Goal: Find specific page/section: Find specific page/section

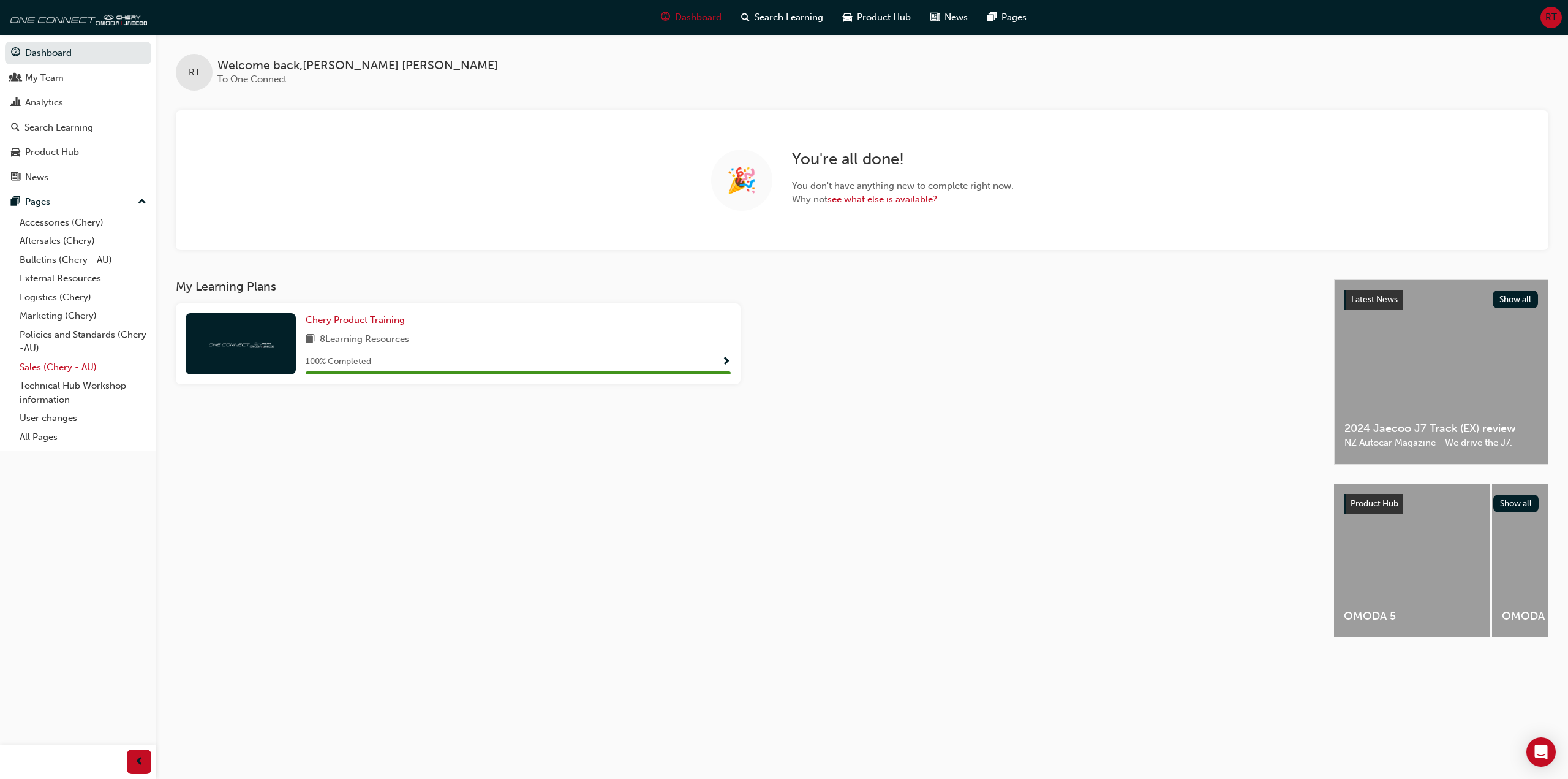
click at [63, 369] on link "Sales (Chery - AU)" at bounding box center [83, 367] width 136 height 19
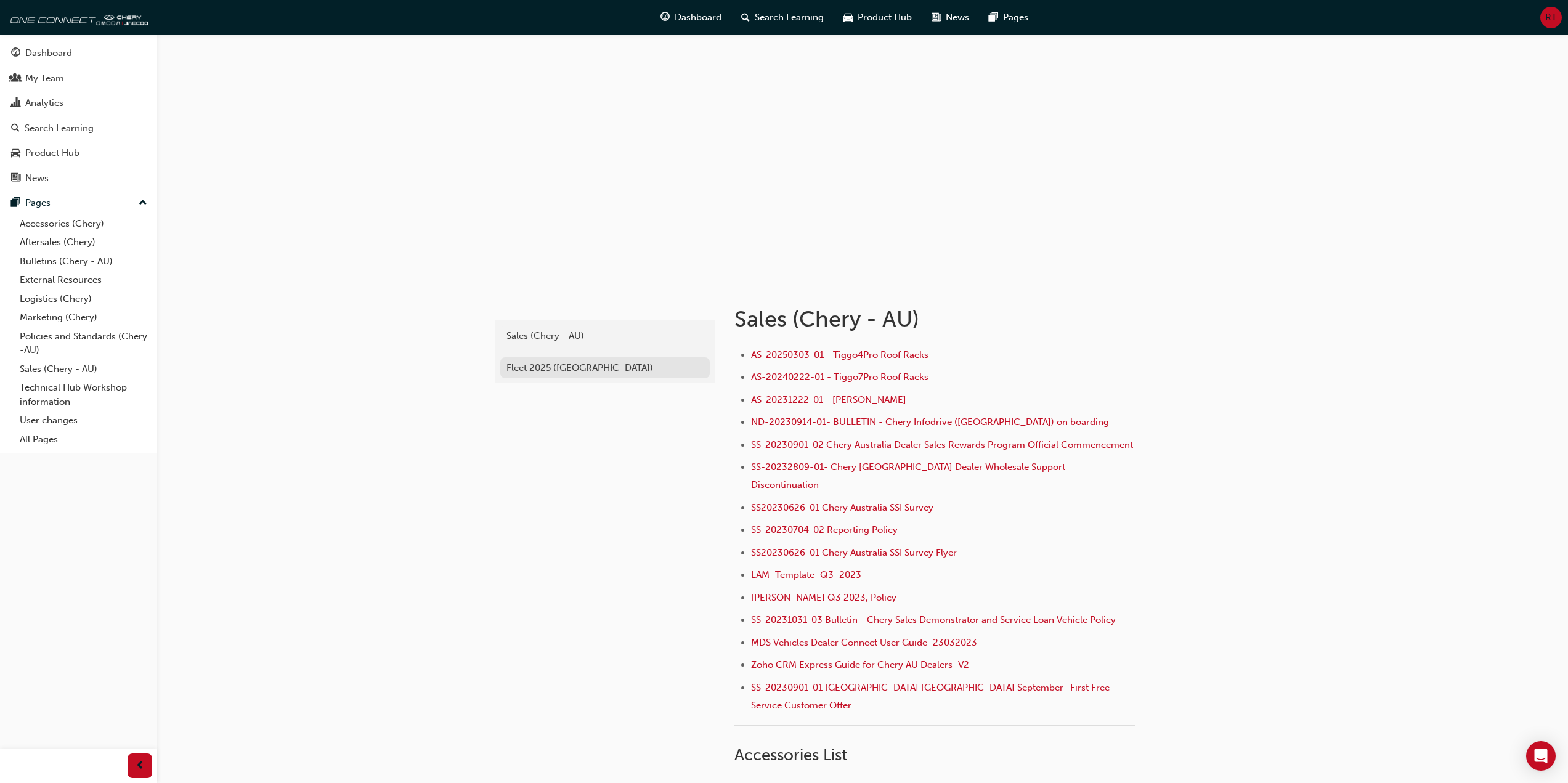
click at [574, 367] on div "Fleet 2025 ([GEOGRAPHIC_DATA])" at bounding box center [605, 367] width 197 height 14
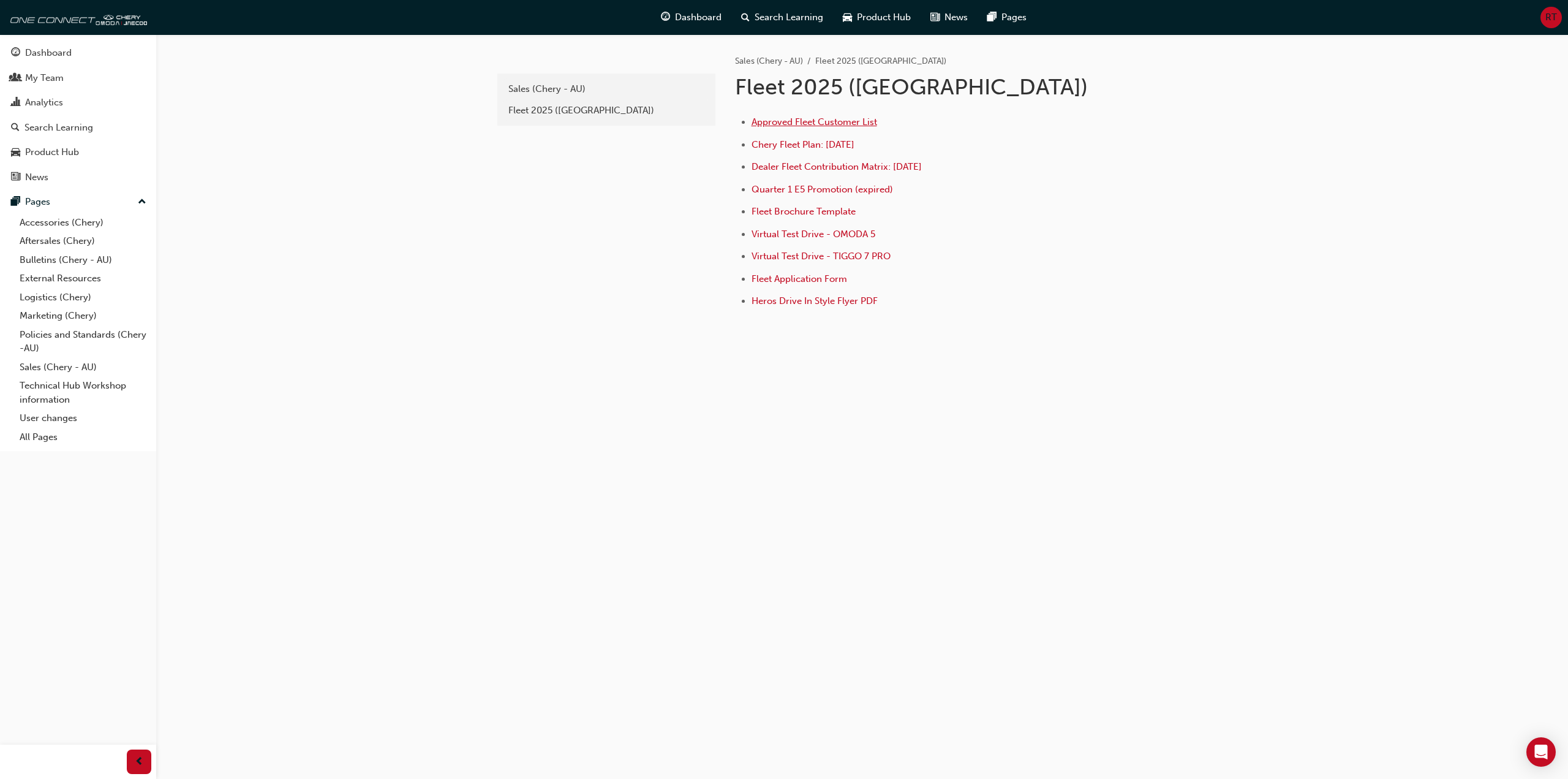
click at [827, 121] on span "Approved Fleet Customer List" at bounding box center [814, 121] width 126 height 11
click at [528, 90] on div "Sales (Chery - AU)" at bounding box center [606, 89] width 196 height 14
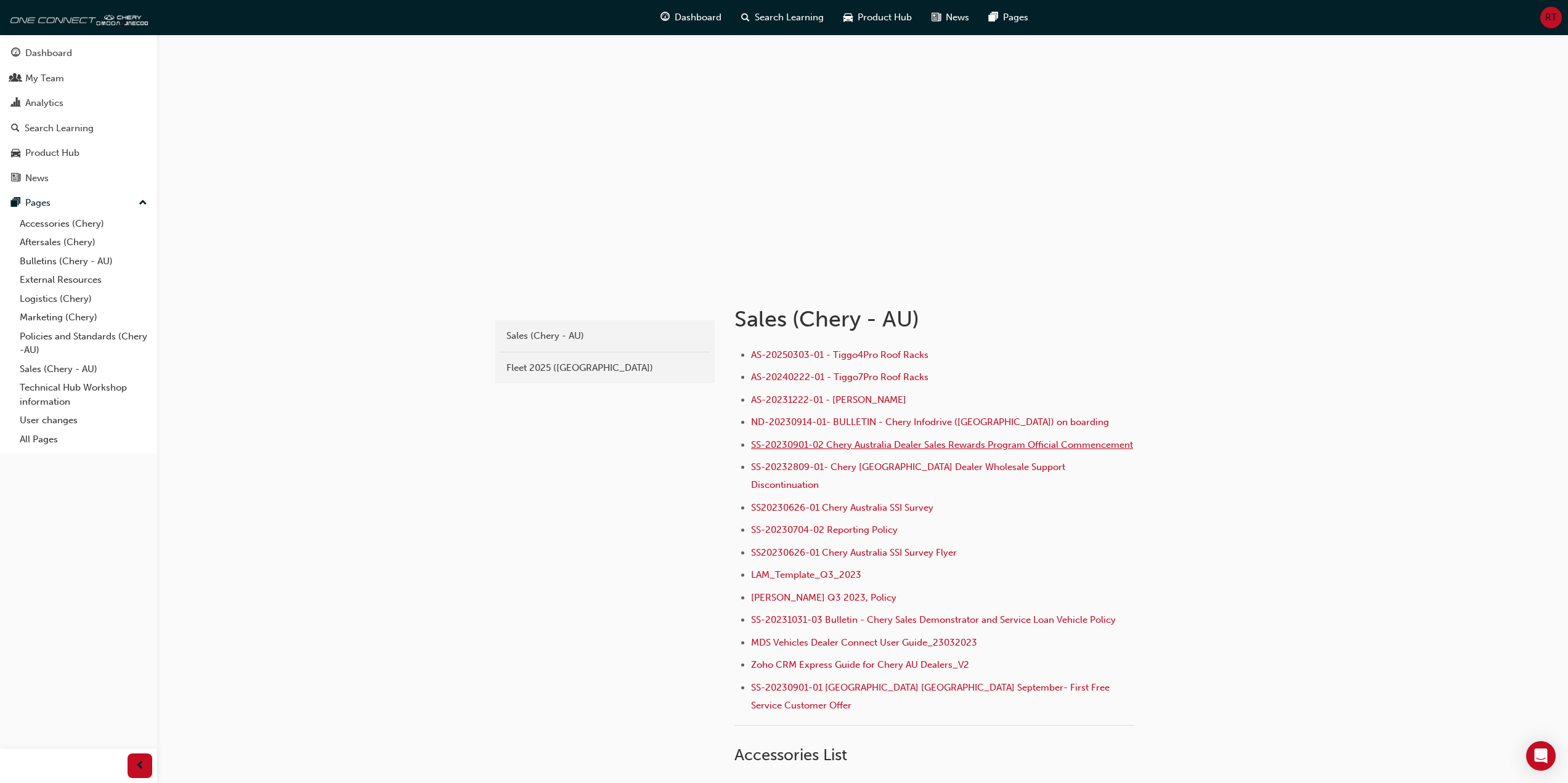
click at [1084, 447] on span "SS-20230901-02 Chery Australia Dealer Sales Rewards Program Official Commenceme…" at bounding box center [942, 444] width 382 height 11
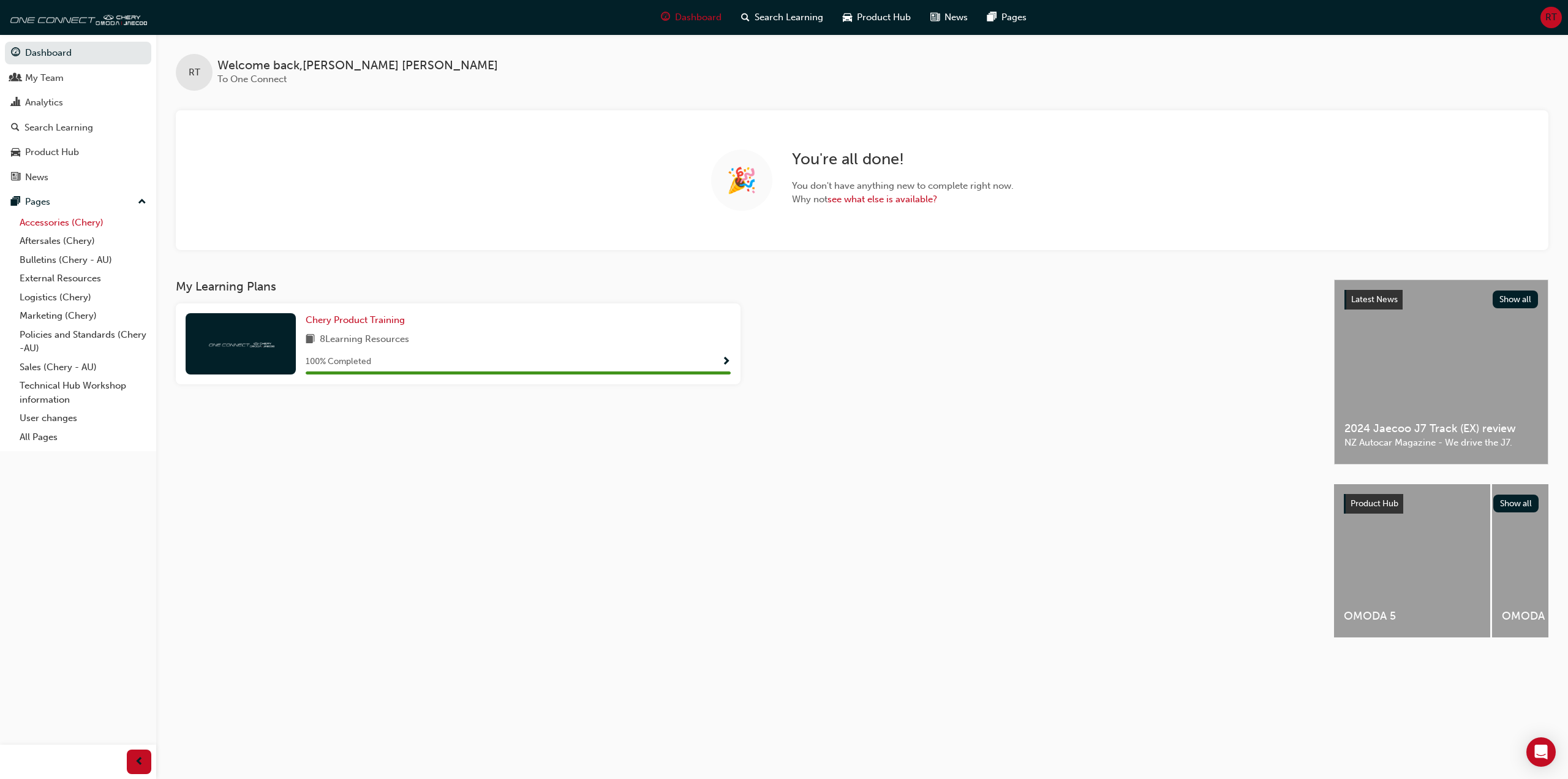
click at [91, 225] on link "Accessories (Chery)" at bounding box center [83, 222] width 136 height 19
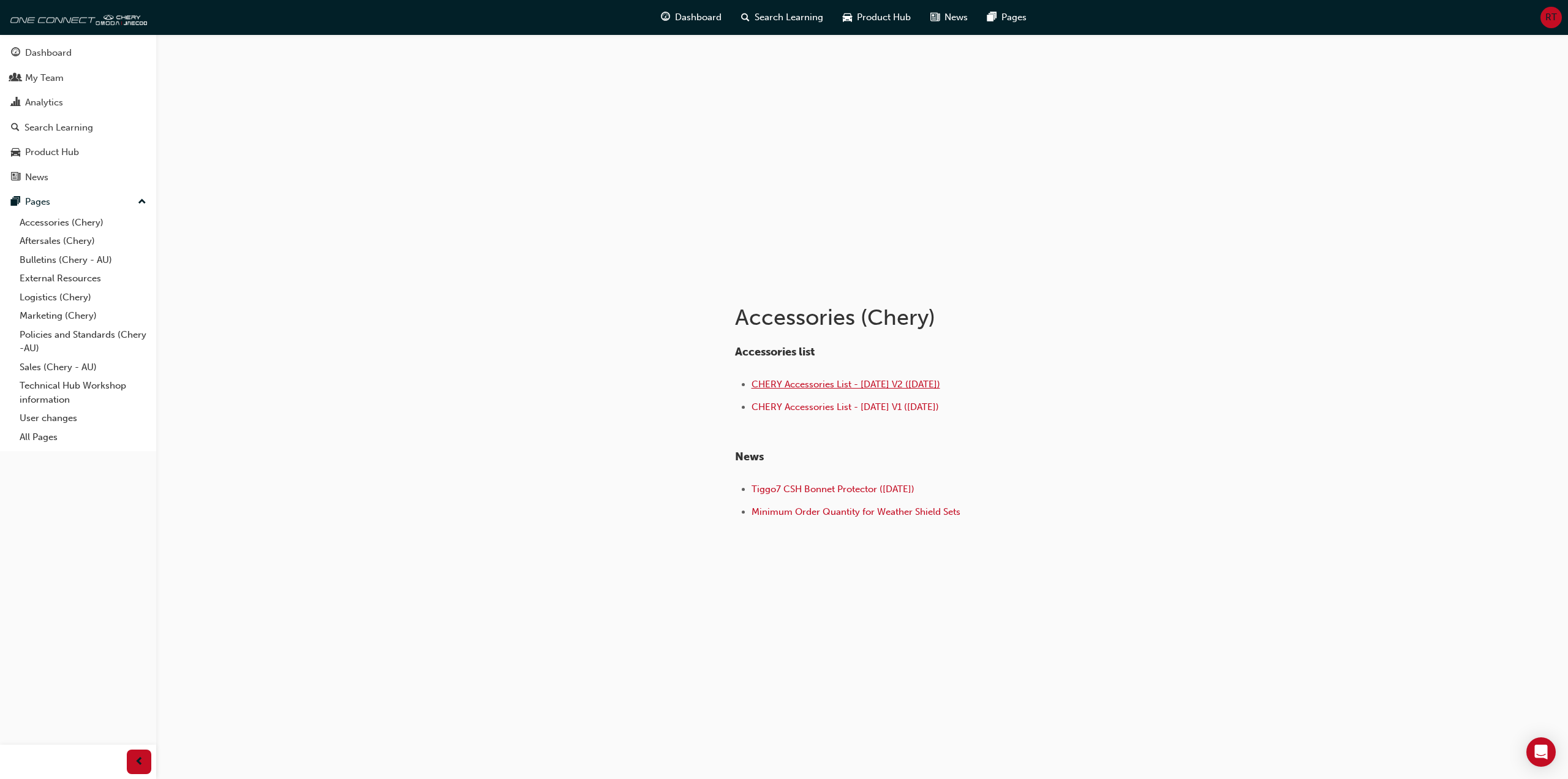
click at [851, 384] on span "CHERY Accessories List - Sep 25 V2 (18.09.25)" at bounding box center [845, 384] width 189 height 11
